Goal: Task Accomplishment & Management: Use online tool/utility

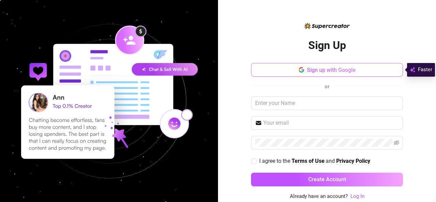
click at [357, 69] on button "Sign up with Google" at bounding box center [327, 70] width 152 height 14
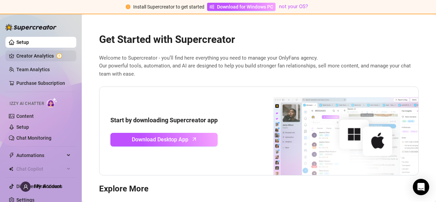
click at [17, 55] on link "Creator Analytics" at bounding box center [43, 55] width 54 height 11
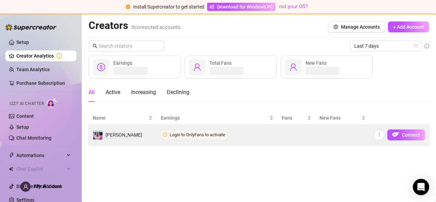
click at [180, 142] on td "Login to OnlyFans to activate" at bounding box center [217, 135] width 121 height 20
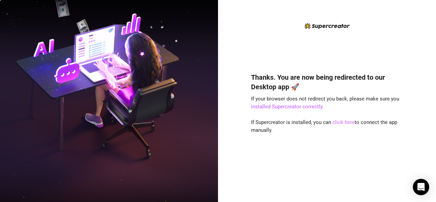
click at [348, 122] on link "click here" at bounding box center [343, 122] width 22 height 6
click at [346, 123] on link "click here" at bounding box center [343, 122] width 22 height 6
click at [12, 159] on img at bounding box center [109, 100] width 218 height 273
click at [9, 160] on img at bounding box center [109, 100] width 218 height 273
click at [342, 124] on link "click here" at bounding box center [343, 122] width 22 height 6
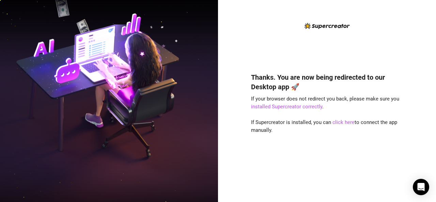
click at [17, 165] on img at bounding box center [109, 100] width 218 height 273
click at [317, 108] on link "installed Supercreator correctly" at bounding box center [286, 106] width 71 height 6
click at [345, 123] on link "click here" at bounding box center [343, 122] width 22 height 6
click at [366, 60] on div "Thanks. You are now being redirected to our Desktop app 🚀 If your browser does …" at bounding box center [327, 106] width 152 height 169
click at [316, 108] on link "installed Supercreator correctly" at bounding box center [286, 106] width 71 height 6
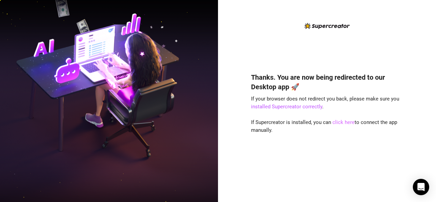
click at [342, 122] on link "click here" at bounding box center [343, 122] width 22 height 6
